Goal: Task Accomplishment & Management: Manage account settings

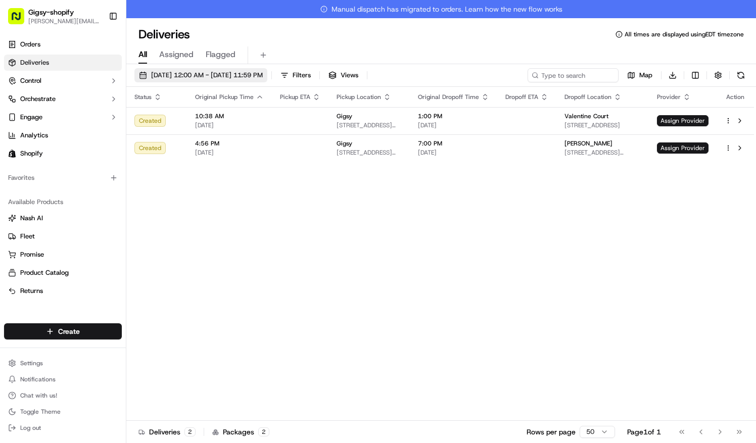
click at [256, 75] on span "09/19/2025 12:00 AM - 09/19/2025 11:59 PM" at bounding box center [207, 75] width 112 height 9
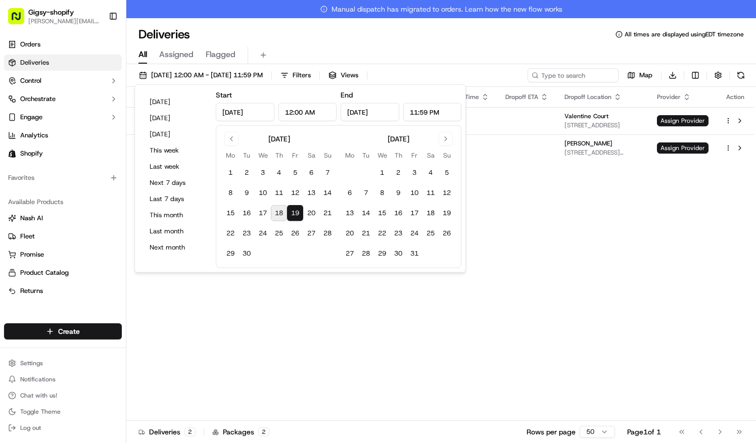
click at [280, 211] on button "18" at bounding box center [279, 213] width 16 height 16
type input "Sep 18, 2025"
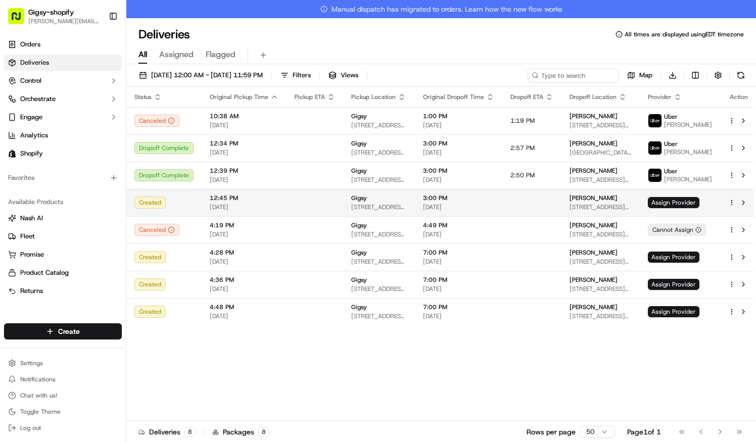
click at [728, 207] on html "Gigsy-shopify sarah@getgigsy.com Toggle Sidebar Orders Deliveries Control Orche…" at bounding box center [378, 221] width 756 height 443
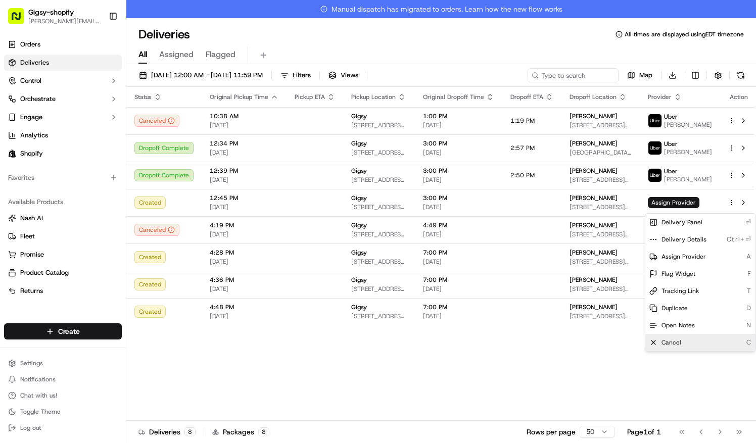
click at [710, 341] on div "Cancel C" at bounding box center [701, 342] width 110 height 17
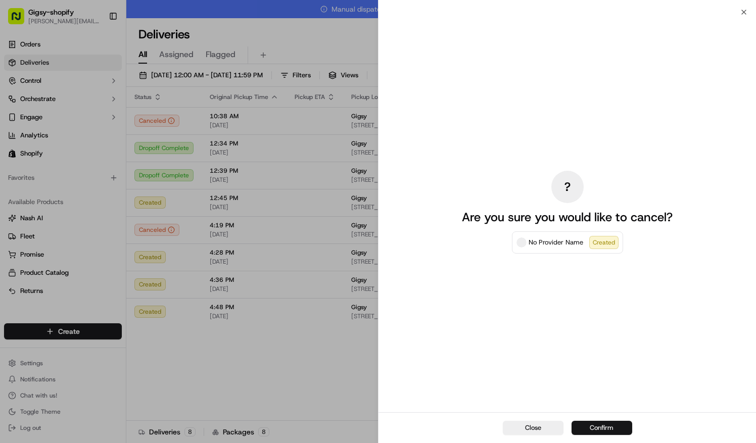
click at [618, 423] on button "Confirm" at bounding box center [602, 428] width 61 height 14
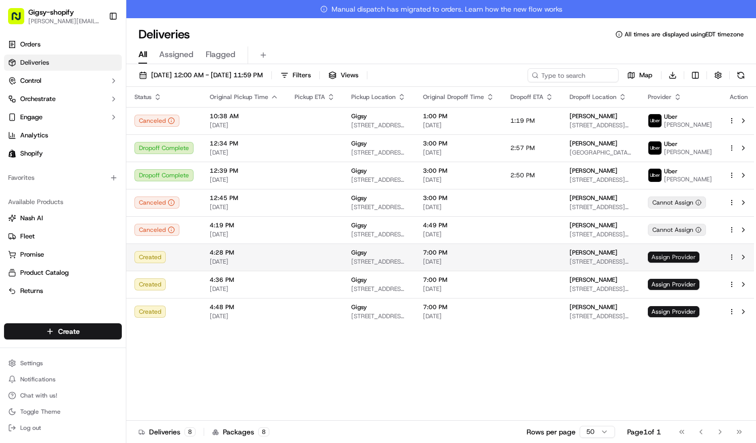
click at [683, 258] on span "Assign Provider" at bounding box center [674, 257] width 52 height 11
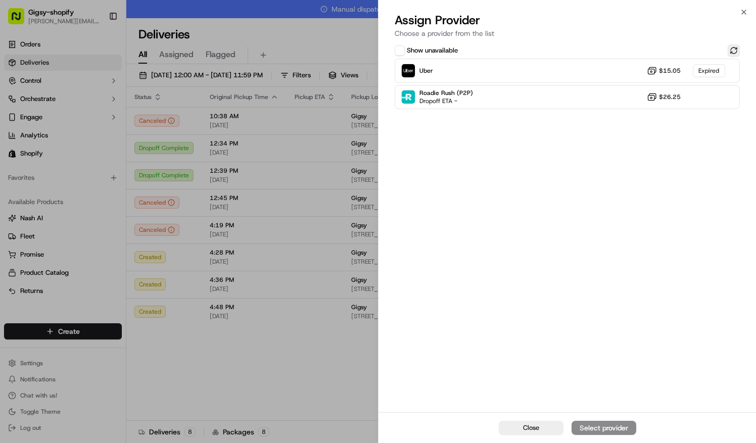
click at [735, 50] on button at bounding box center [734, 50] width 12 height 12
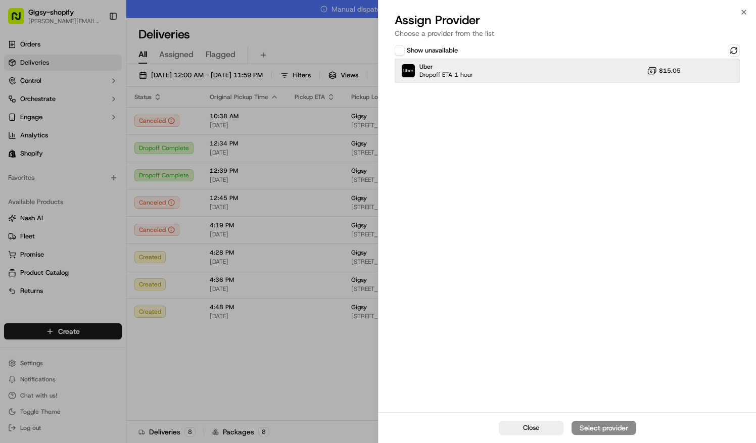
click at [692, 68] on div "Uber Dropoff ETA 1 hour $15.05" at bounding box center [567, 71] width 345 height 24
click at [616, 431] on div "Assign Provider" at bounding box center [604, 428] width 50 height 10
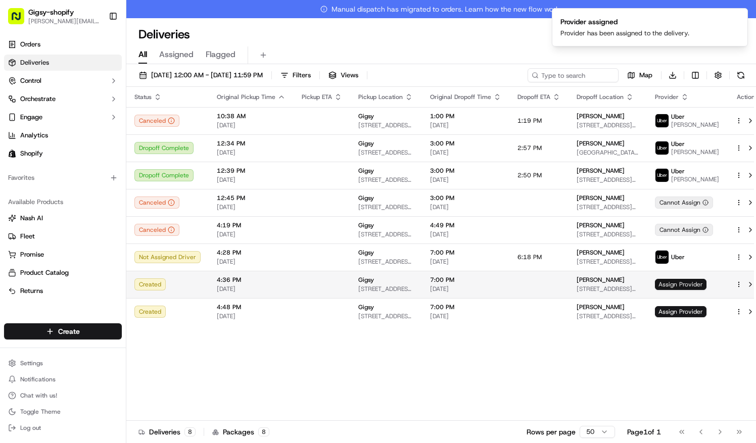
click at [687, 288] on span "Assign Provider" at bounding box center [681, 284] width 52 height 11
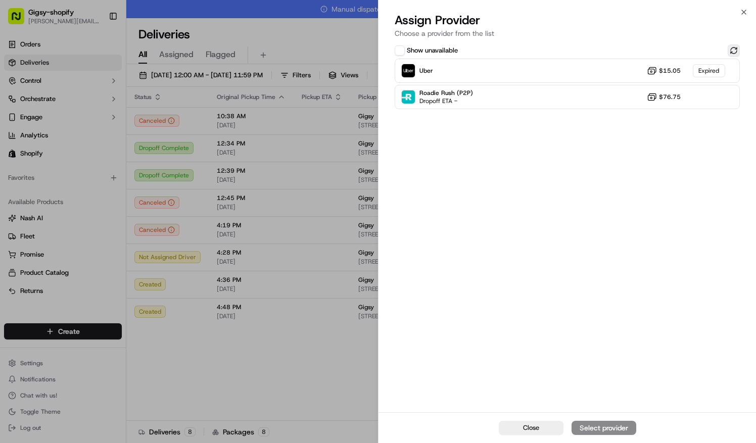
click at [736, 49] on button at bounding box center [734, 50] width 12 height 12
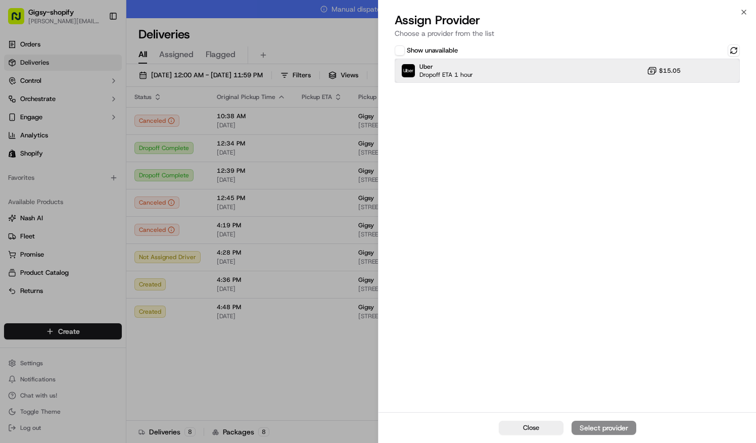
click at [657, 80] on div "Uber Dropoff ETA 1 hour $15.05" at bounding box center [567, 71] width 345 height 24
click at [623, 422] on button "Assign Provider" at bounding box center [604, 428] width 65 height 14
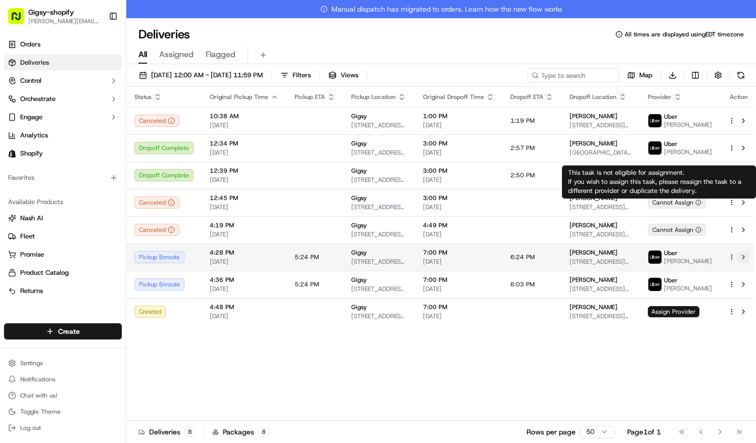
click at [740, 262] on button at bounding box center [744, 257] width 12 height 12
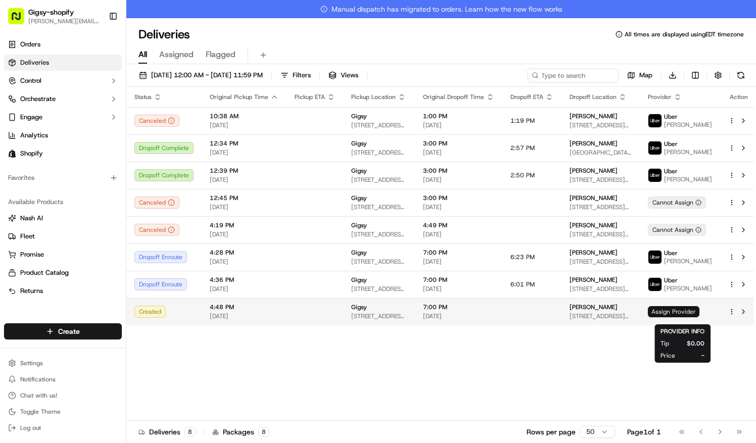
click at [667, 318] on span "Assign Provider" at bounding box center [674, 311] width 52 height 11
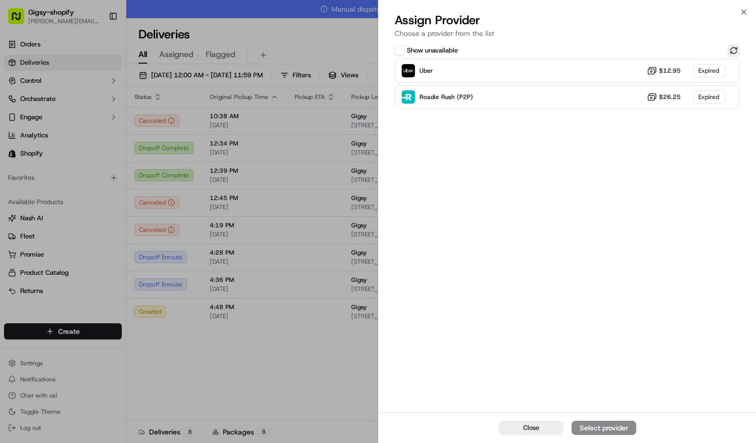
click at [734, 48] on button at bounding box center [734, 50] width 12 height 12
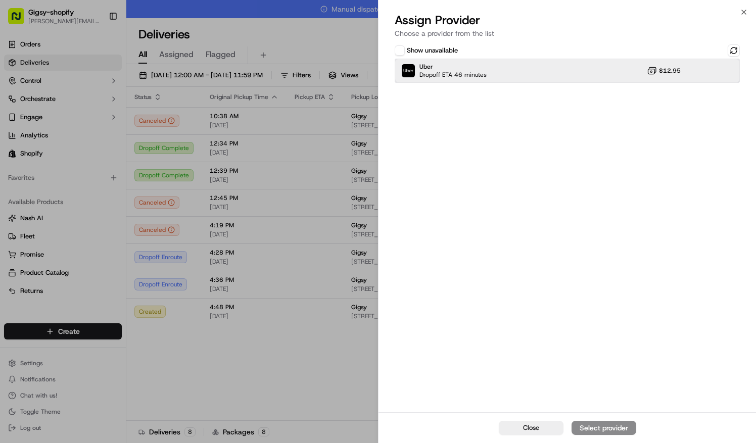
click at [641, 65] on div "Uber Dropoff ETA 46 minutes $12.95" at bounding box center [567, 71] width 345 height 24
click at [606, 424] on div "Assign Provider" at bounding box center [604, 428] width 50 height 10
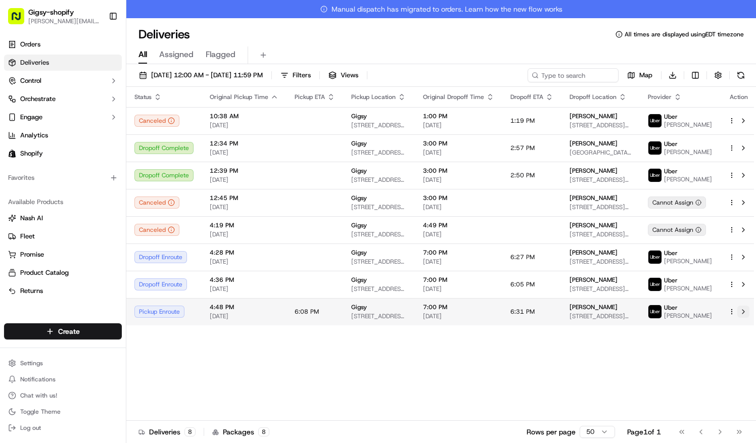
click at [739, 317] on button at bounding box center [744, 312] width 12 height 12
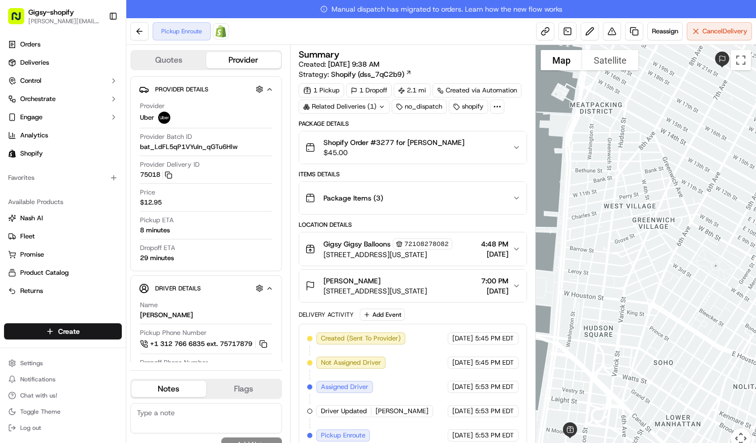
click at [508, 291] on span "[DATE]" at bounding box center [494, 291] width 27 height 10
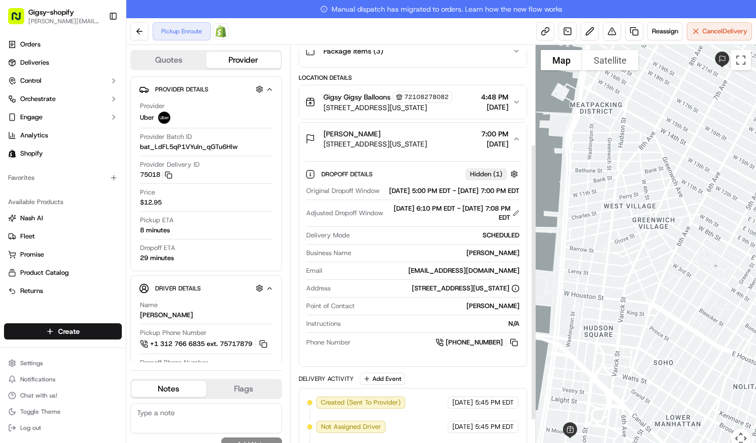
scroll to position [148, 0]
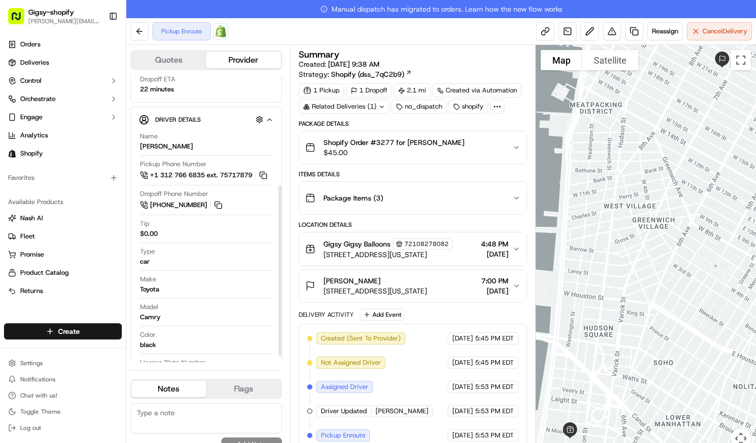
scroll to position [192, 0]
